Goal: Communication & Community: Answer question/provide support

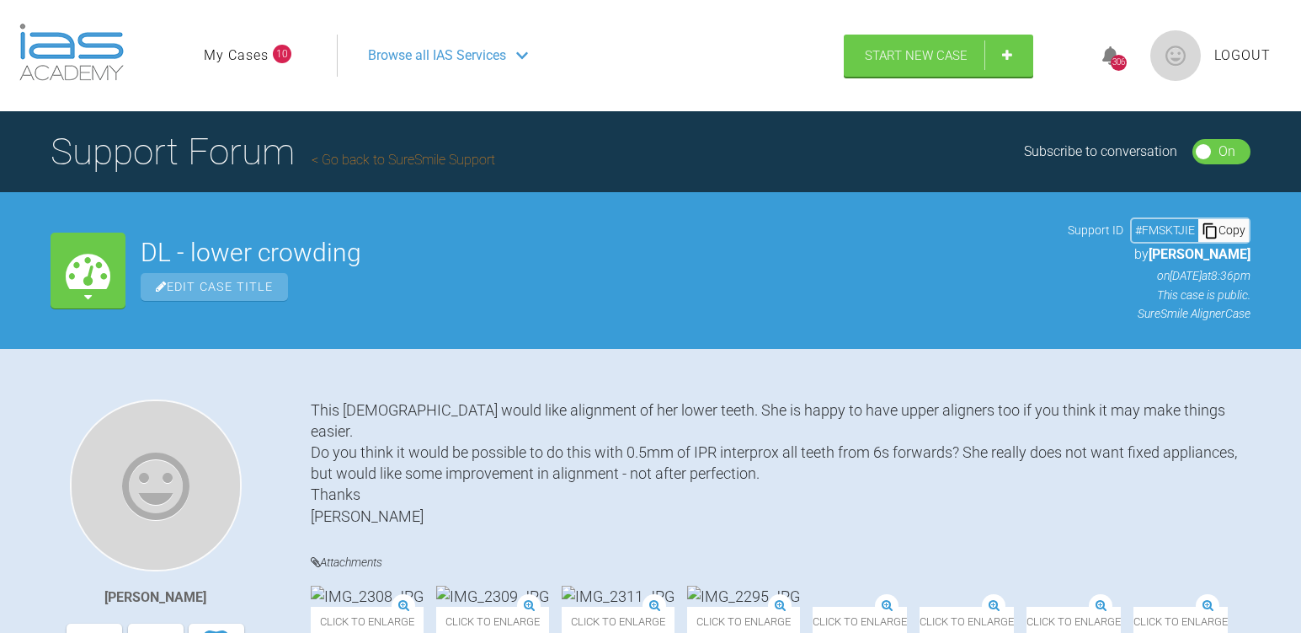
scroll to position [10695, 0]
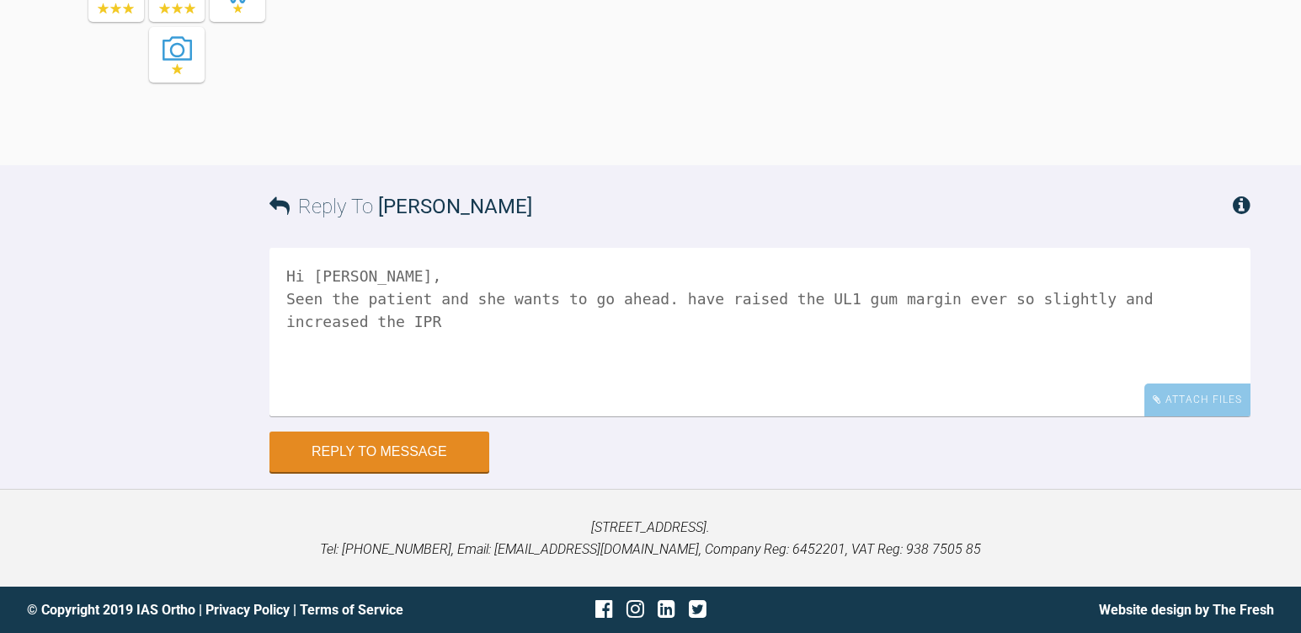
drag, startPoint x: 505, startPoint y: 296, endPoint x: 864, endPoint y: 302, distance: 358.9
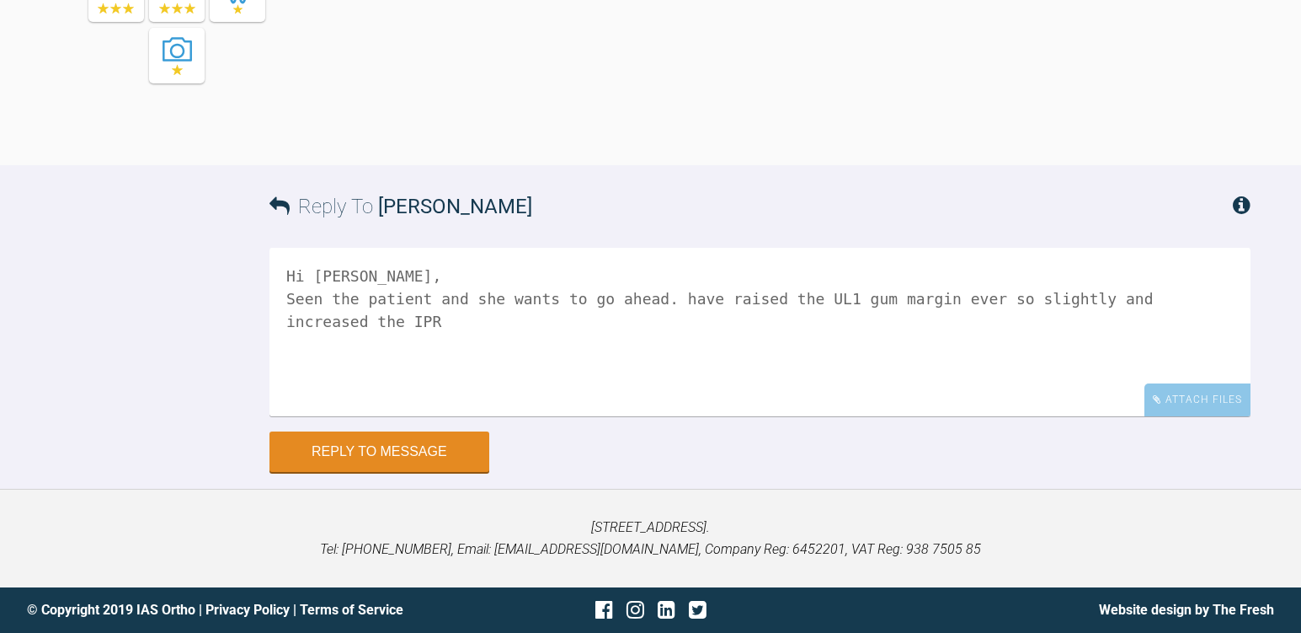
click at [864, 302] on textarea "Hi [PERSON_NAME], Seen the patient and she wants to go ahead. have raised the U…" at bounding box center [760, 332] width 981 height 168
click at [658, 298] on textarea "Hi [PERSON_NAME], Seen the patient and she wants to go ahead. have raised the U…" at bounding box center [760, 332] width 981 height 168
click at [940, 318] on textarea "Hi [PERSON_NAME], Seen the patient and she wants to go ahead. I have raised the…" at bounding box center [760, 332] width 981 height 168
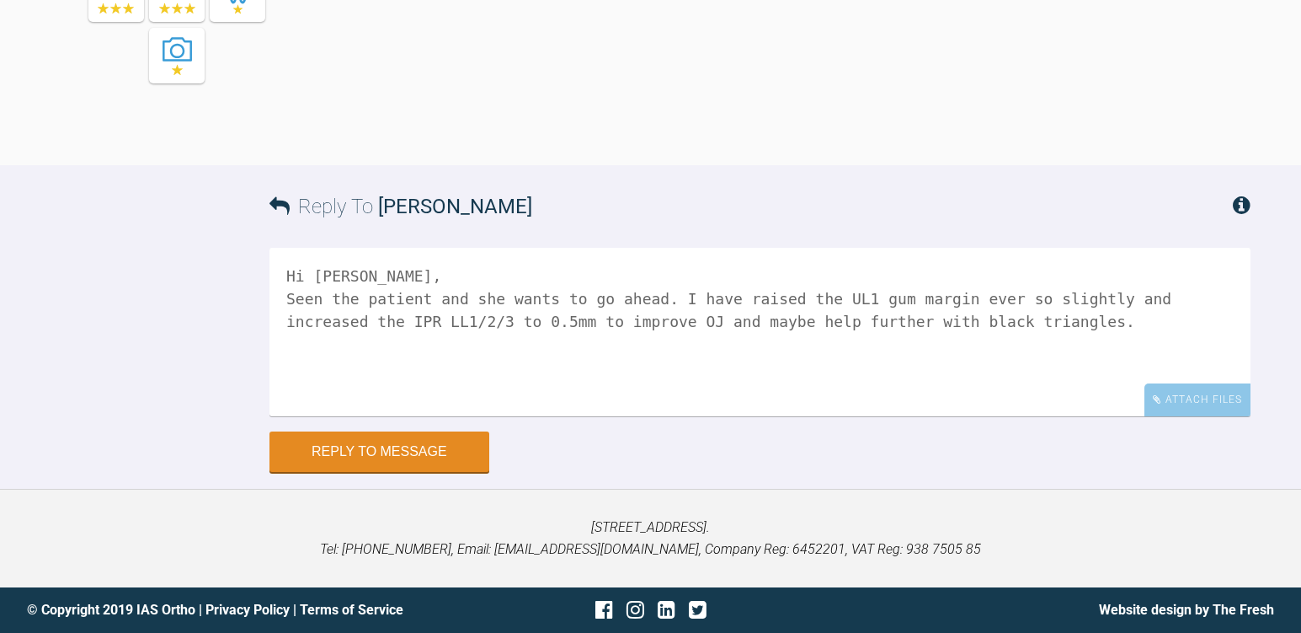
drag, startPoint x: 302, startPoint y: 295, endPoint x: 526, endPoint y: 318, distance: 225.2
click at [526, 318] on textarea "Hi [PERSON_NAME], Seen the patient and she wants to go ahead. I have raised the…" at bounding box center [760, 332] width 981 height 168
click at [464, 275] on textarea "Hi [PERSON_NAME], Seen the patient and she wants to go ahead. I have raised the…" at bounding box center [760, 332] width 981 height 168
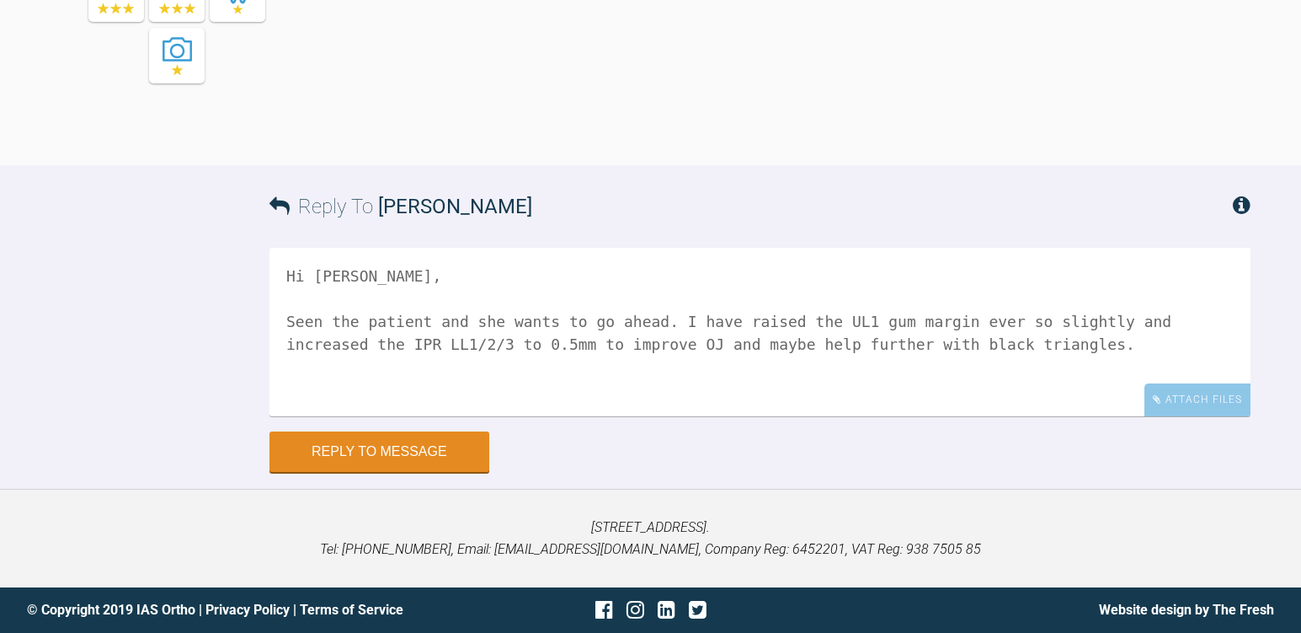
drag, startPoint x: 430, startPoint y: 320, endPoint x: 577, endPoint y: 341, distance: 148.9
click at [577, 341] on textarea "Hi [PERSON_NAME], Seen the patient and she wants to go ahead. I have raised the…" at bounding box center [760, 332] width 981 height 168
drag, startPoint x: 838, startPoint y: 321, endPoint x: 847, endPoint y: 339, distance: 20.0
click at [847, 339] on textarea "Hi [PERSON_NAME], Seen the patient and she wants to go ahead. I have raised the…" at bounding box center [760, 332] width 981 height 168
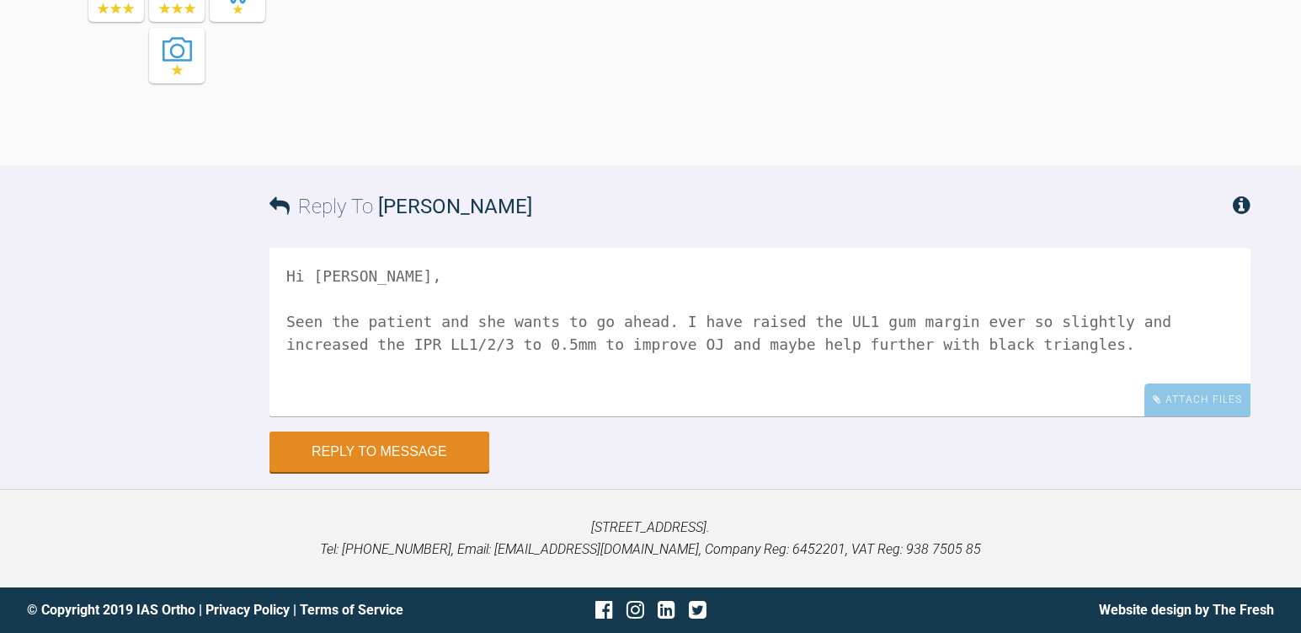
click at [649, 354] on textarea "Hi [PERSON_NAME], Seen the patient and she wants to go ahead. I have raised the…" at bounding box center [760, 332] width 981 height 168
click at [962, 350] on textarea "Hi [PERSON_NAME], Seen the patient and she wants to go ahead. I have raised the…" at bounding box center [760, 332] width 981 height 168
click at [1103, 402] on textarea "Hi [PERSON_NAME], Seen the patient and she wants to go ahead. I have raised the…" at bounding box center [760, 332] width 981 height 168
drag, startPoint x: 387, startPoint y: 403, endPoint x: 730, endPoint y: 399, distance: 342.8
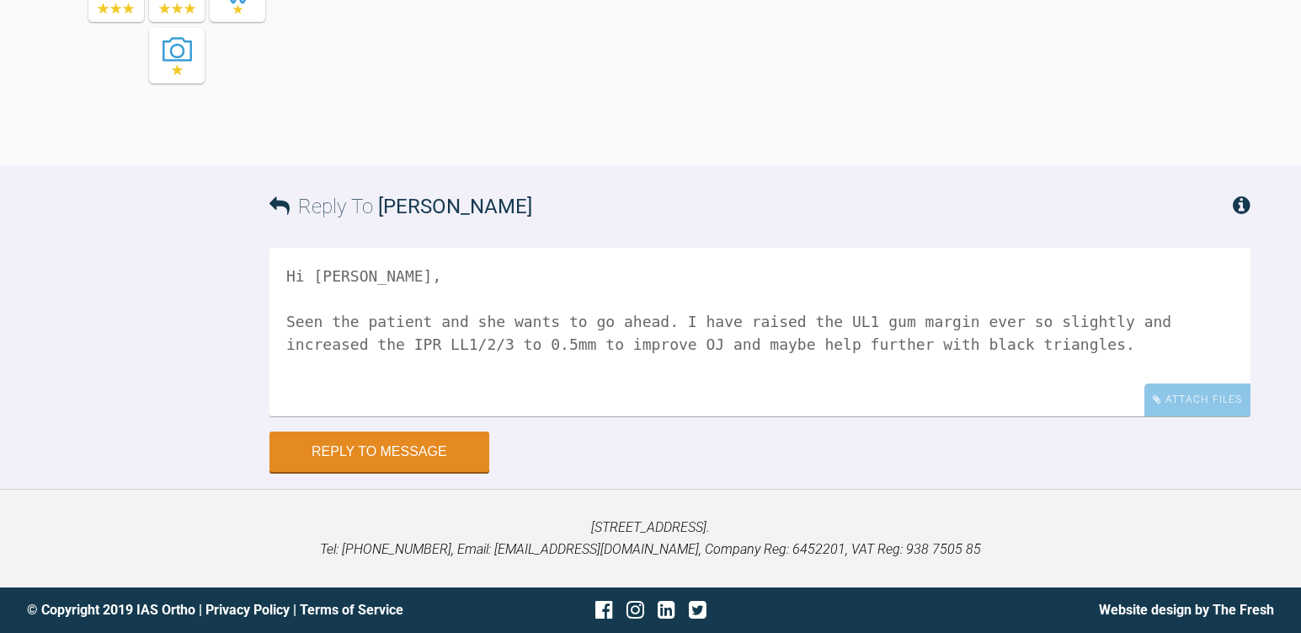
click at [730, 399] on textarea "Hi [PERSON_NAME], Seen the patient and she wants to go ahead. I have raised the…" at bounding box center [760, 332] width 981 height 168
drag, startPoint x: 693, startPoint y: 401, endPoint x: 718, endPoint y: 419, distance: 30.7
click at [718, 416] on textarea "Hi [PERSON_NAME], Seen the patient and she wants to go ahead. I have raised the…" at bounding box center [760, 332] width 981 height 168
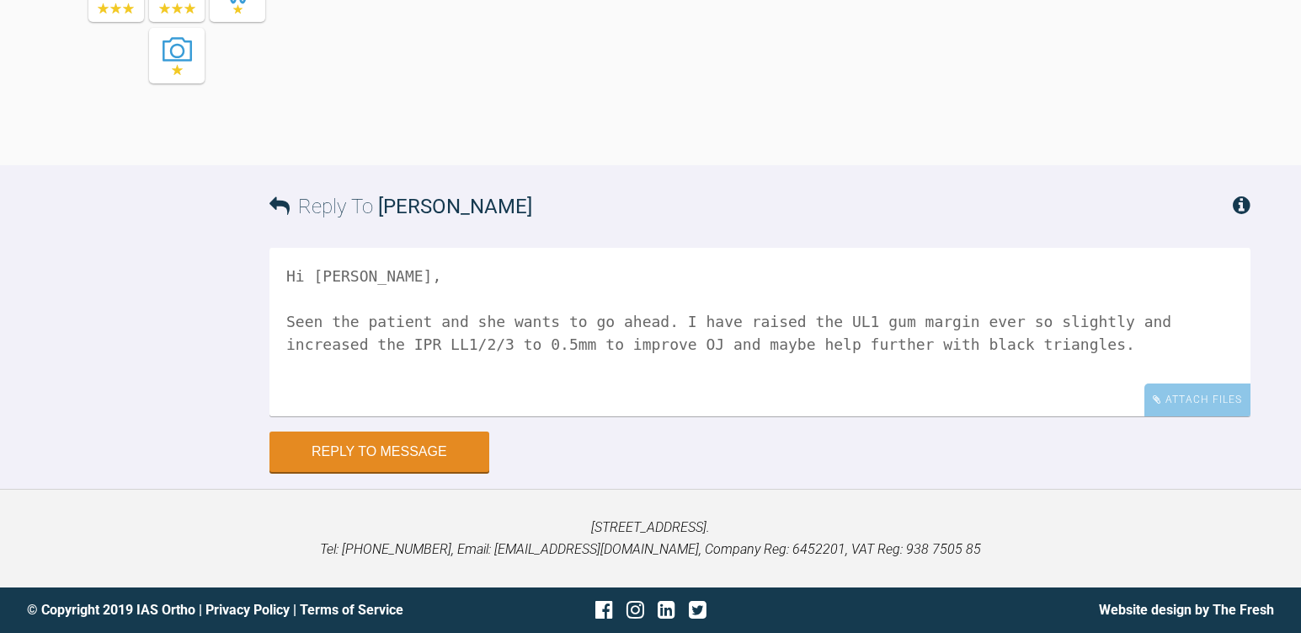
drag, startPoint x: 394, startPoint y: 430, endPoint x: 672, endPoint y: 436, distance: 278.0
click at [672, 416] on textarea "Hi [PERSON_NAME], Seen the patient and she wants to go ahead. I have raised the…" at bounding box center [760, 332] width 981 height 168
click at [321, 416] on textarea "Hi [PERSON_NAME], Seen the patient and she wants to go ahead. I have raised the…" at bounding box center [760, 332] width 981 height 168
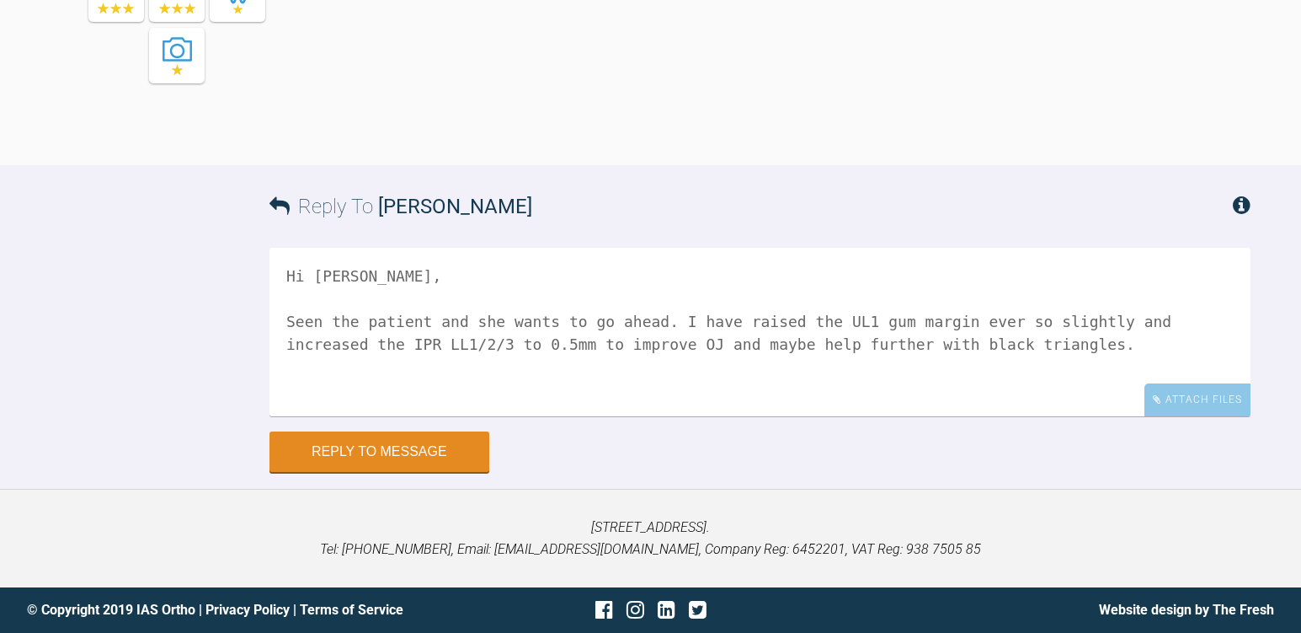
drag, startPoint x: 447, startPoint y: 212, endPoint x: 466, endPoint y: 240, distance: 33.4
drag, startPoint x: 466, startPoint y: 240, endPoint x: 649, endPoint y: 212, distance: 184.9
drag, startPoint x: 643, startPoint y: 176, endPoint x: 662, endPoint y: 195, distance: 26.8
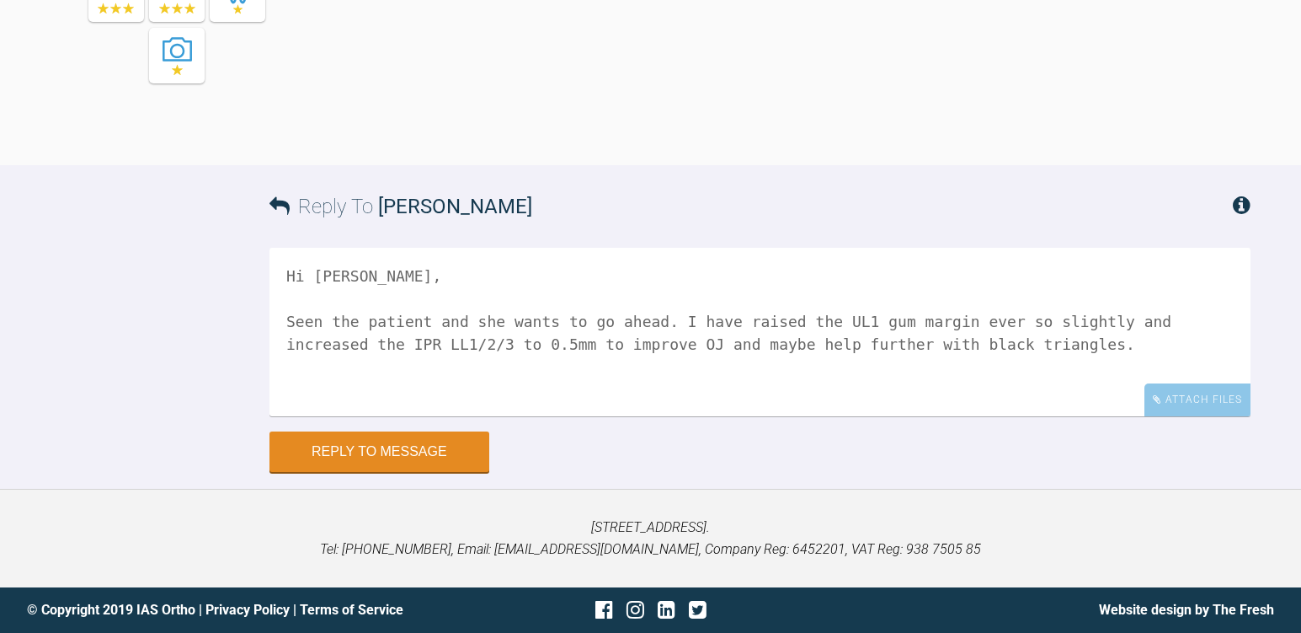
drag, startPoint x: 476, startPoint y: 343, endPoint x: 746, endPoint y: 342, distance: 270.4
click at [746, 342] on textarea "Hi [PERSON_NAME], Seen the patient and she wants to go ahead. I have raised the…" at bounding box center [760, 332] width 981 height 168
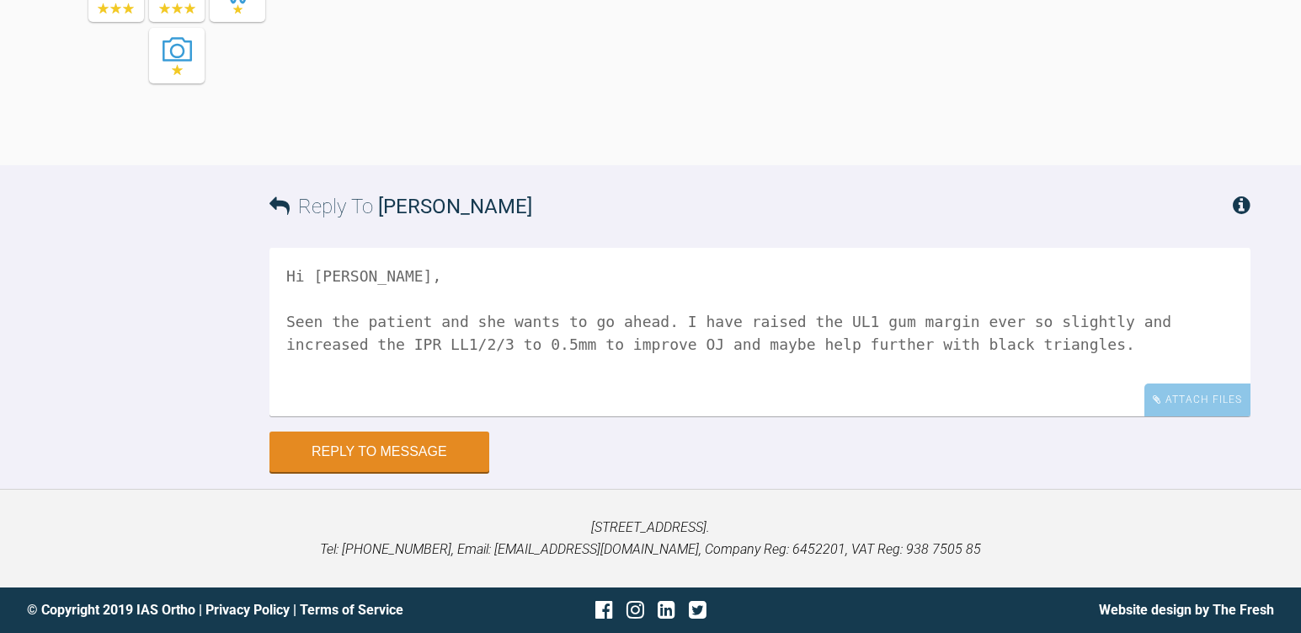
click at [746, 342] on textarea "Hi [PERSON_NAME], Seen the patient and she wants to go ahead. I have raised the…" at bounding box center [760, 332] width 981 height 168
click at [978, 343] on textarea "Hi [PERSON_NAME], Seen the patient and she wants to go ahead. I have raised the…" at bounding box center [760, 332] width 981 height 168
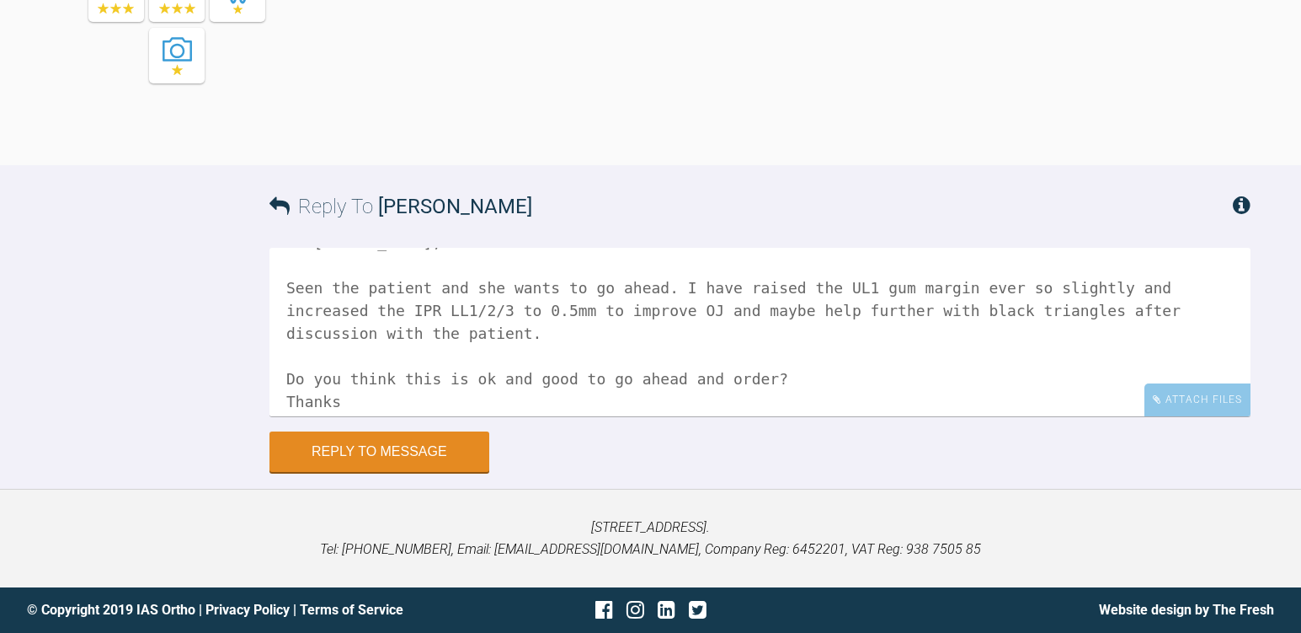
scroll to position [0, 0]
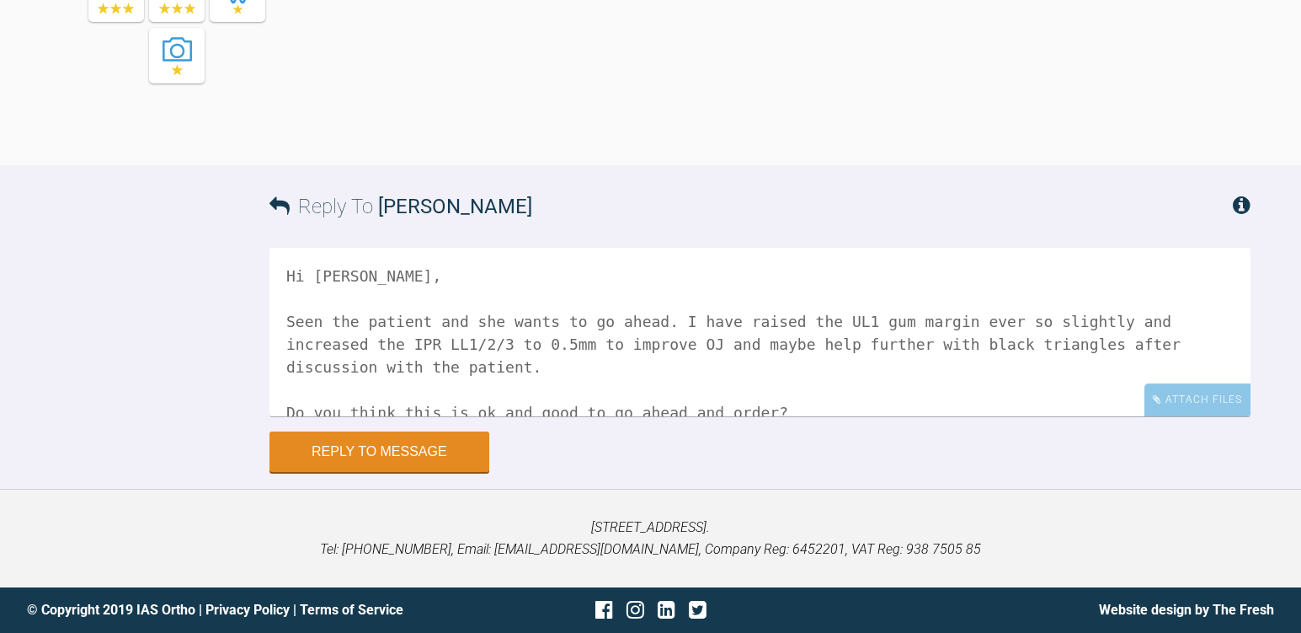
drag, startPoint x: 299, startPoint y: 316, endPoint x: 588, endPoint y: 344, distance: 290.3
click at [588, 344] on textarea "Hi [PERSON_NAME], Seen the patient and she wants to go ahead. I have raised the…" at bounding box center [760, 332] width 981 height 168
click at [440, 340] on textarea "Hi [PERSON_NAME], Seen the patient and she wants to go ahead. I have raised the…" at bounding box center [760, 332] width 981 height 168
drag, startPoint x: 291, startPoint y: 320, endPoint x: 600, endPoint y: 339, distance: 309.7
click at [600, 339] on textarea "Hi [PERSON_NAME], Seen the patient and she wants to go ahead. I have raised the…" at bounding box center [760, 332] width 981 height 168
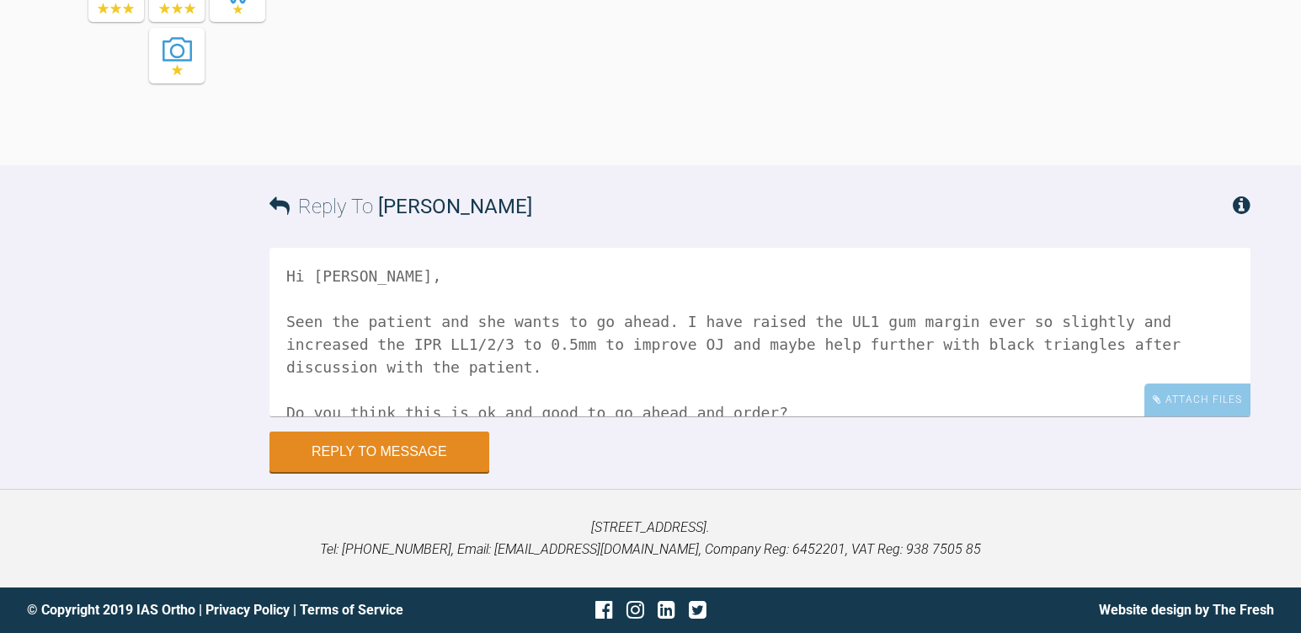
click at [675, 374] on textarea "Hi [PERSON_NAME], Seen the patient and she wants to go ahead. I have raised the…" at bounding box center [760, 332] width 981 height 168
drag, startPoint x: 952, startPoint y: 323, endPoint x: 1085, endPoint y: 344, distance: 134.6
click at [1085, 344] on textarea "Hi [PERSON_NAME], Seen the patient and she wants to go ahead. I have raised the…" at bounding box center [760, 332] width 981 height 168
click at [768, 385] on textarea "Hi [PERSON_NAME], Seen the patient and she wants to go ahead. I have raised the…" at bounding box center [760, 332] width 981 height 168
drag, startPoint x: 775, startPoint y: 323, endPoint x: 894, endPoint y: 323, distance: 118.8
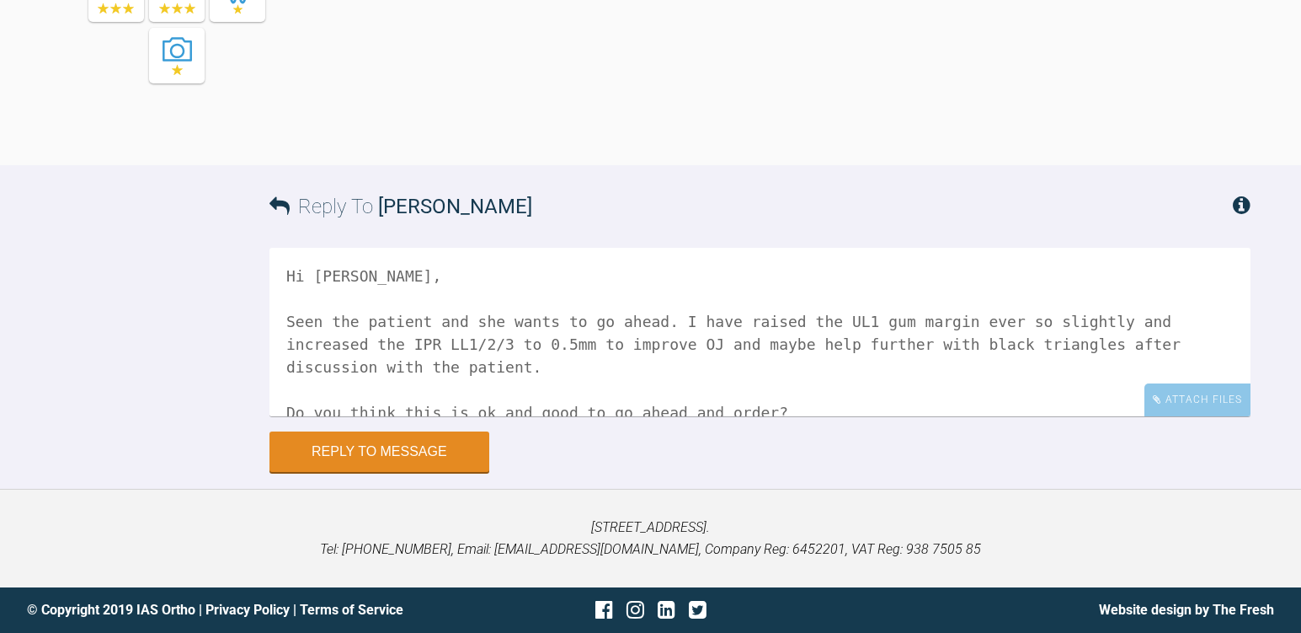
click at [894, 323] on textarea "Hi [PERSON_NAME], Seen the patient and she wants to go ahead. I have raised the…" at bounding box center [760, 332] width 981 height 168
click at [1065, 320] on textarea "Hi [PERSON_NAME], Seen the patient and she wants to go ahead. I have raised the…" at bounding box center [760, 332] width 981 height 168
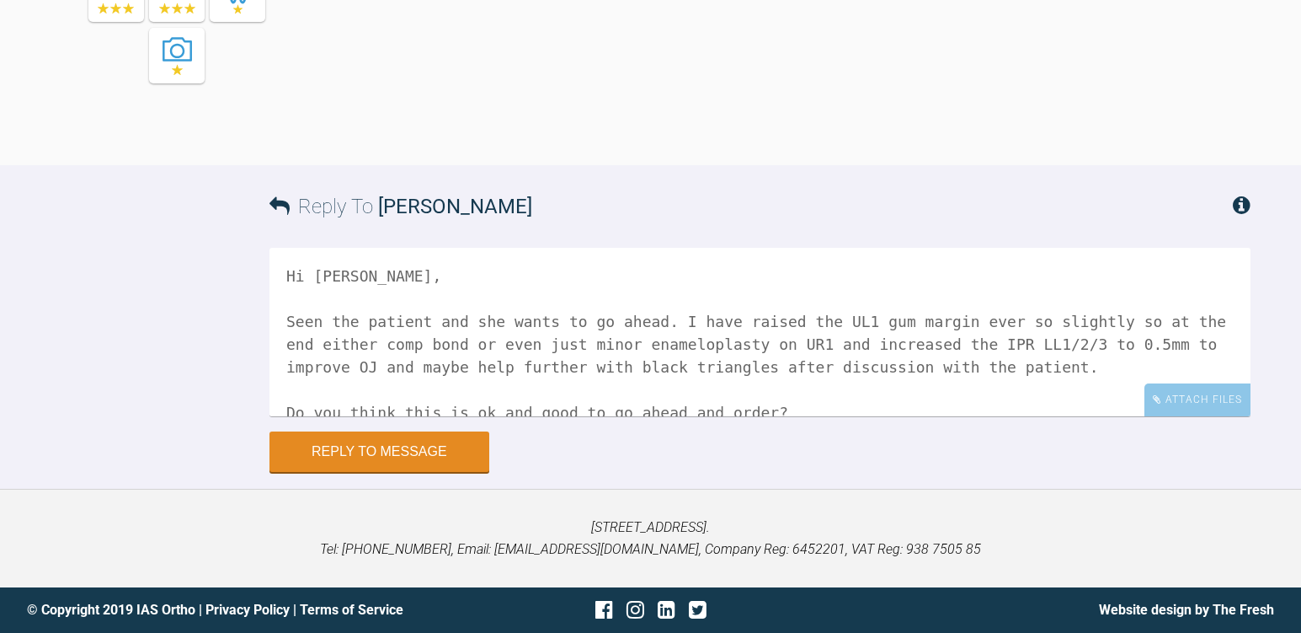
click at [788, 341] on textarea "Hi [PERSON_NAME], Seen the patient and she wants to go ahead. I have raised the…" at bounding box center [760, 332] width 981 height 168
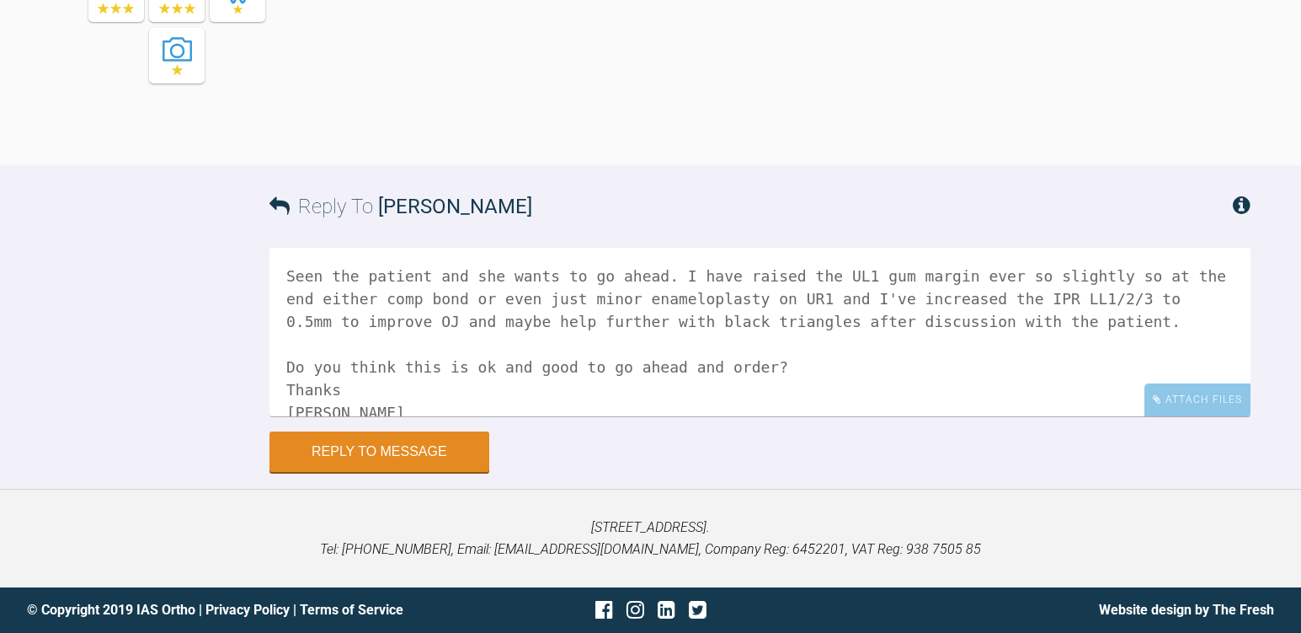
scroll to position [70, 0]
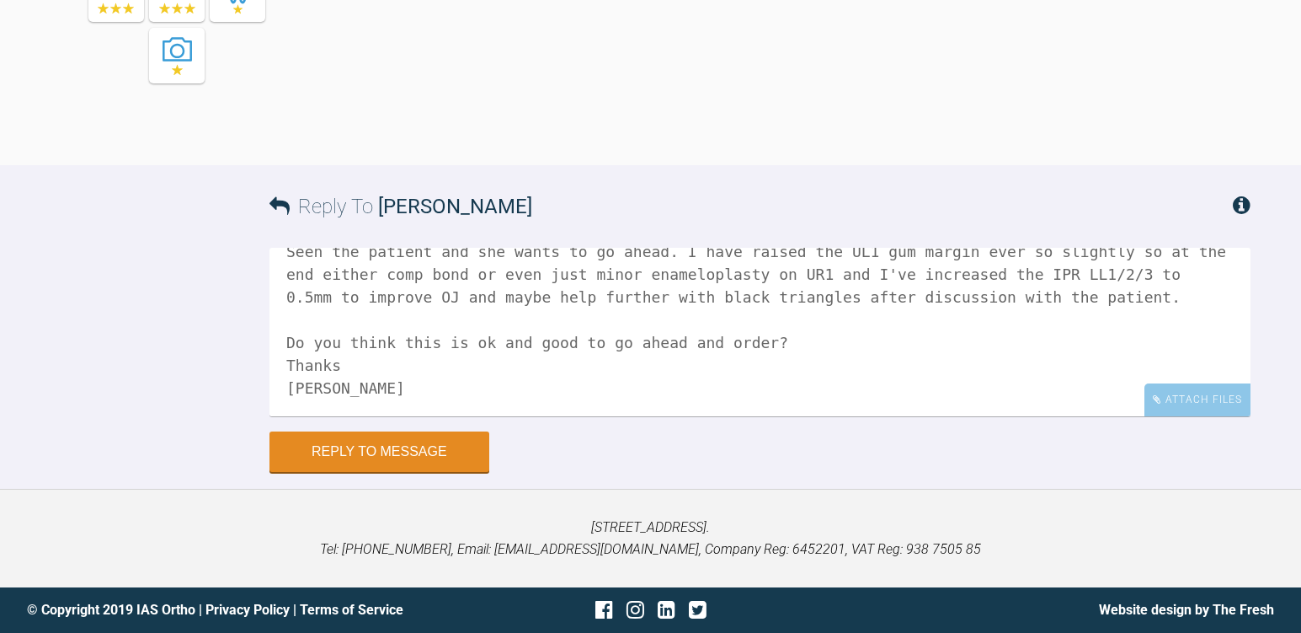
click at [705, 334] on textarea "Hi [PERSON_NAME], Seen the patient and she wants to go ahead. I have raised the…" at bounding box center [760, 332] width 981 height 168
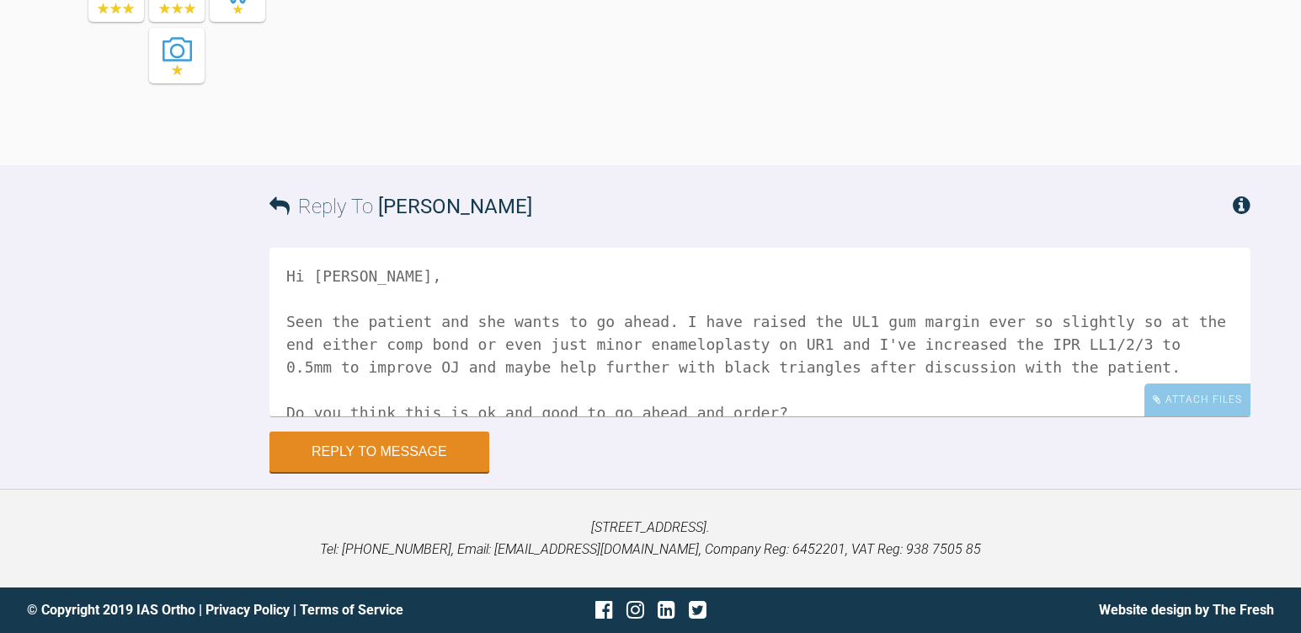
scroll to position [10695, 0]
click at [396, 280] on textarea "Hi [PERSON_NAME], Seen the patient and she wants to go ahead. I have raised the…" at bounding box center [760, 332] width 981 height 168
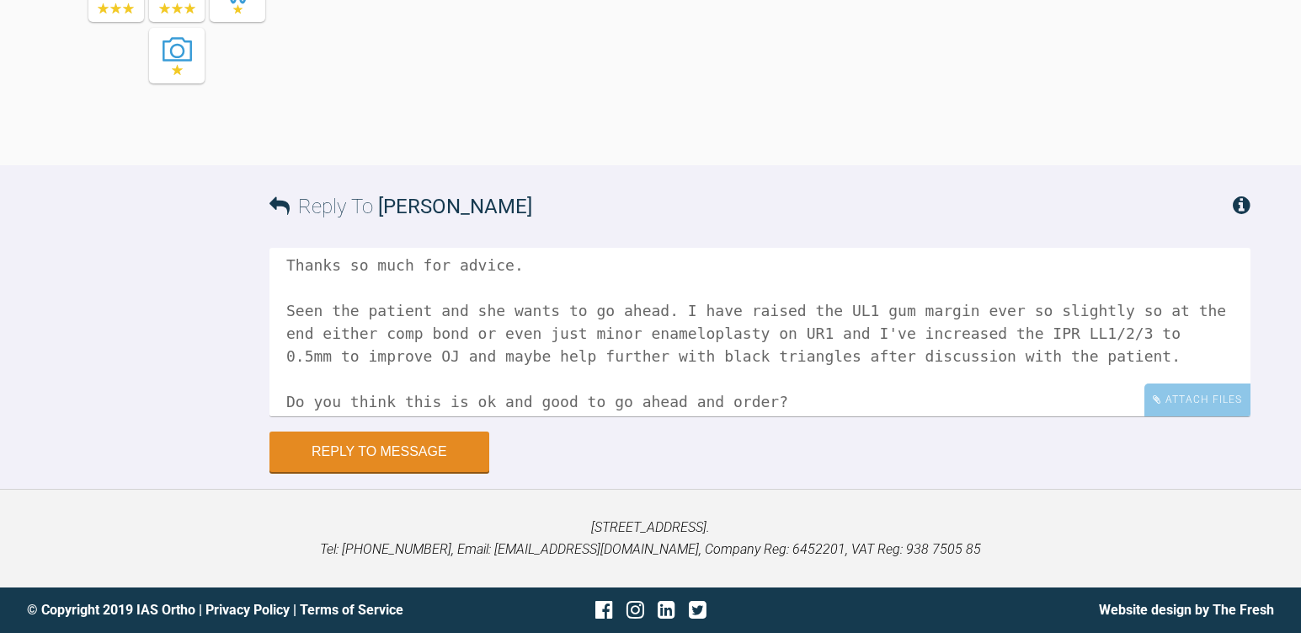
scroll to position [115, 0]
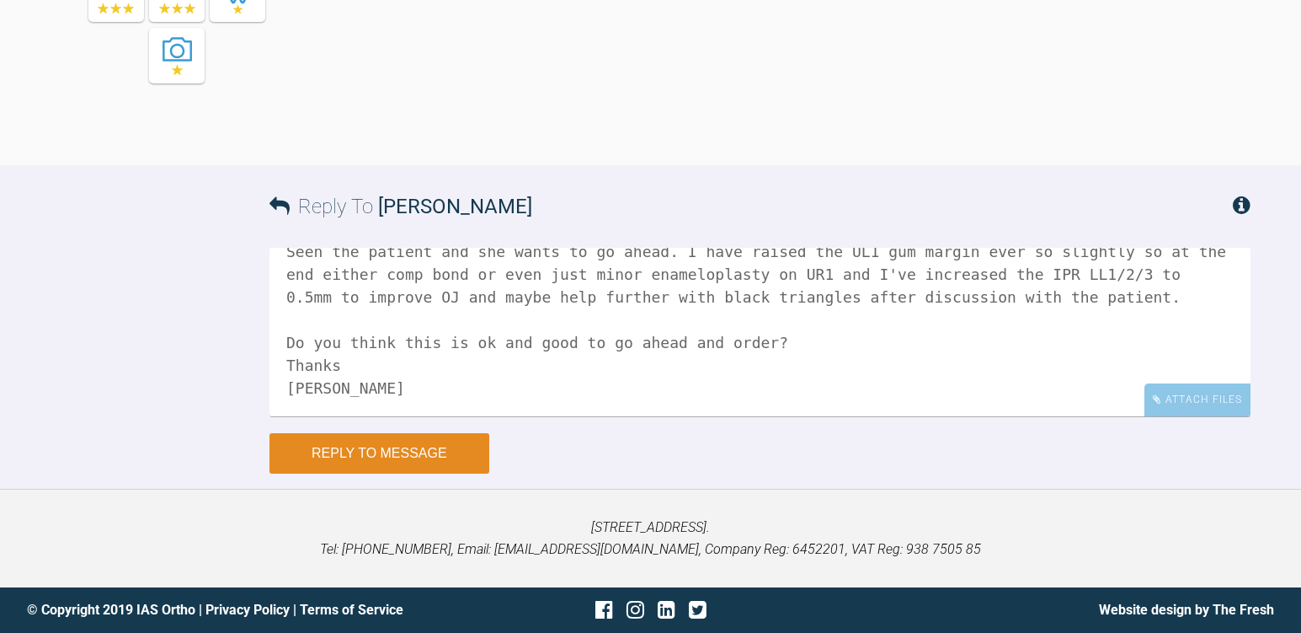
type textarea "Hi [PERSON_NAME], Thanks so much for advice. Seen the patient and she wants to …"
click at [432, 458] on button "Reply to Message" at bounding box center [380, 453] width 220 height 40
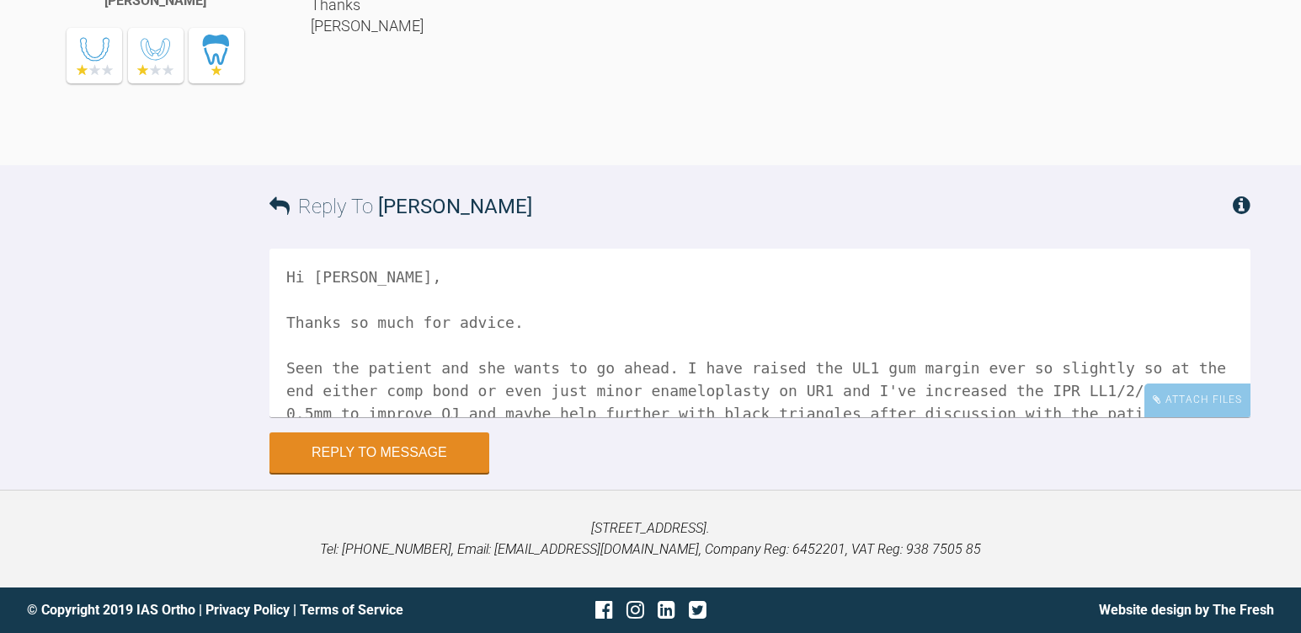
scroll to position [11094, 0]
